Goal: Transaction & Acquisition: Purchase product/service

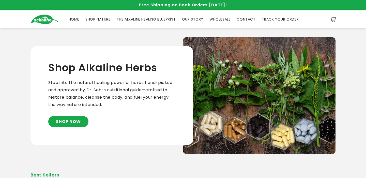
scroll to position [175, 0]
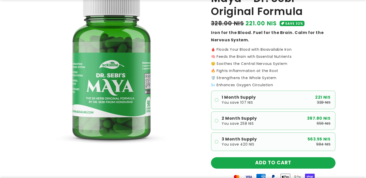
scroll to position [64, 0]
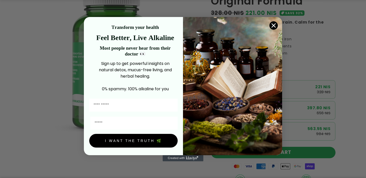
click at [274, 29] on circle "Close dialog" at bounding box center [273, 25] width 8 height 8
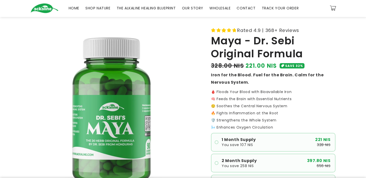
scroll to position [0, 0]
